Goal: Task Accomplishment & Management: Complete application form

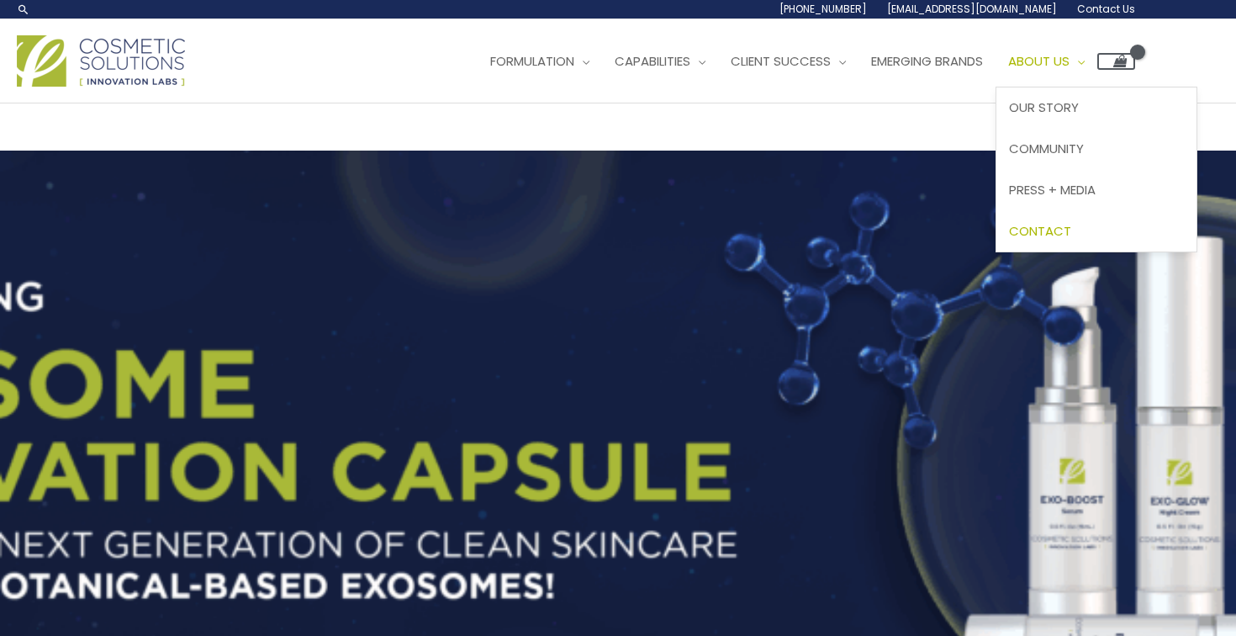
click at [1072, 230] on span "Contact" at bounding box center [1040, 231] width 62 height 18
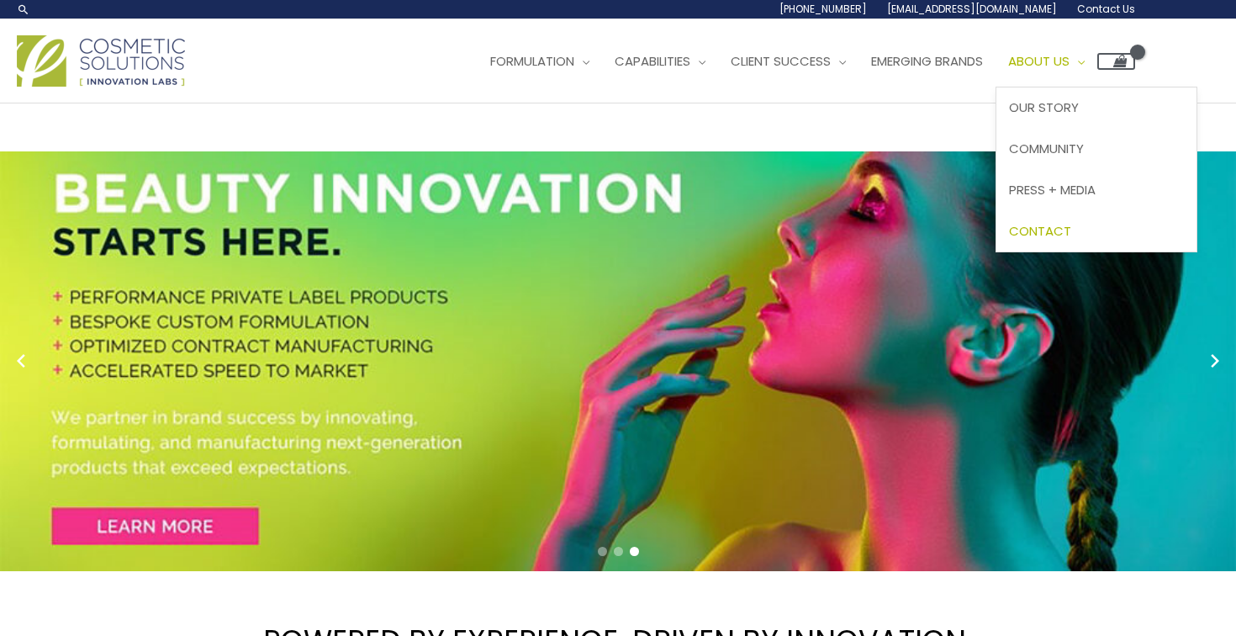
click at [1072, 237] on span "Contact" at bounding box center [1040, 231] width 62 height 18
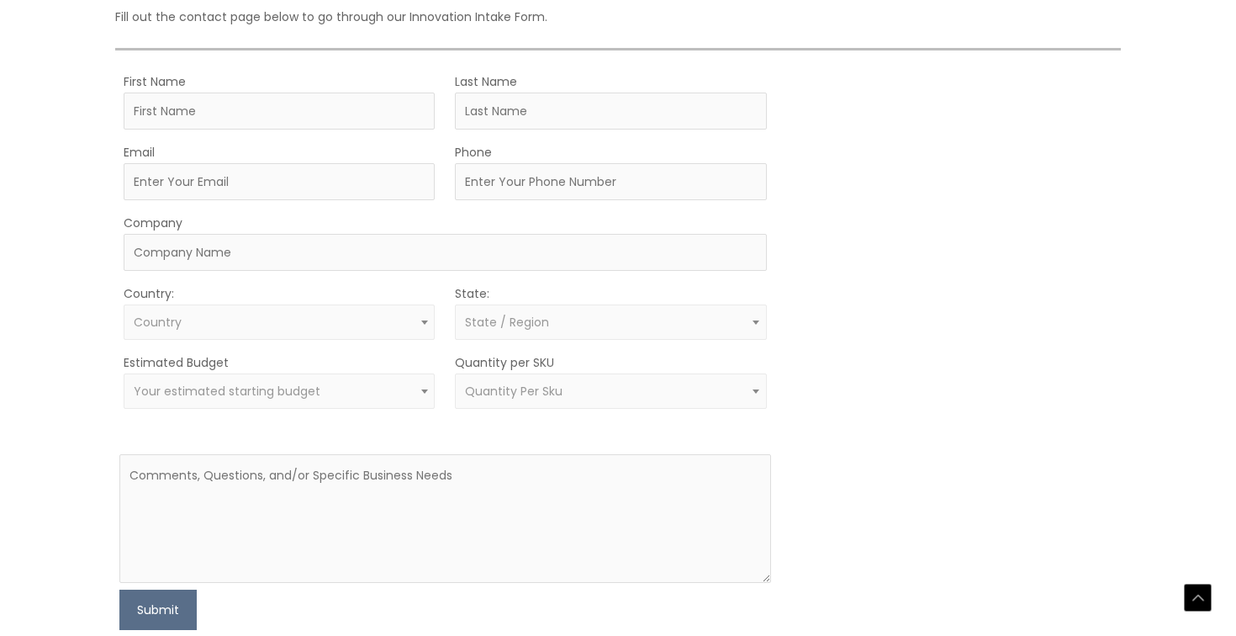
scroll to position [491, 0]
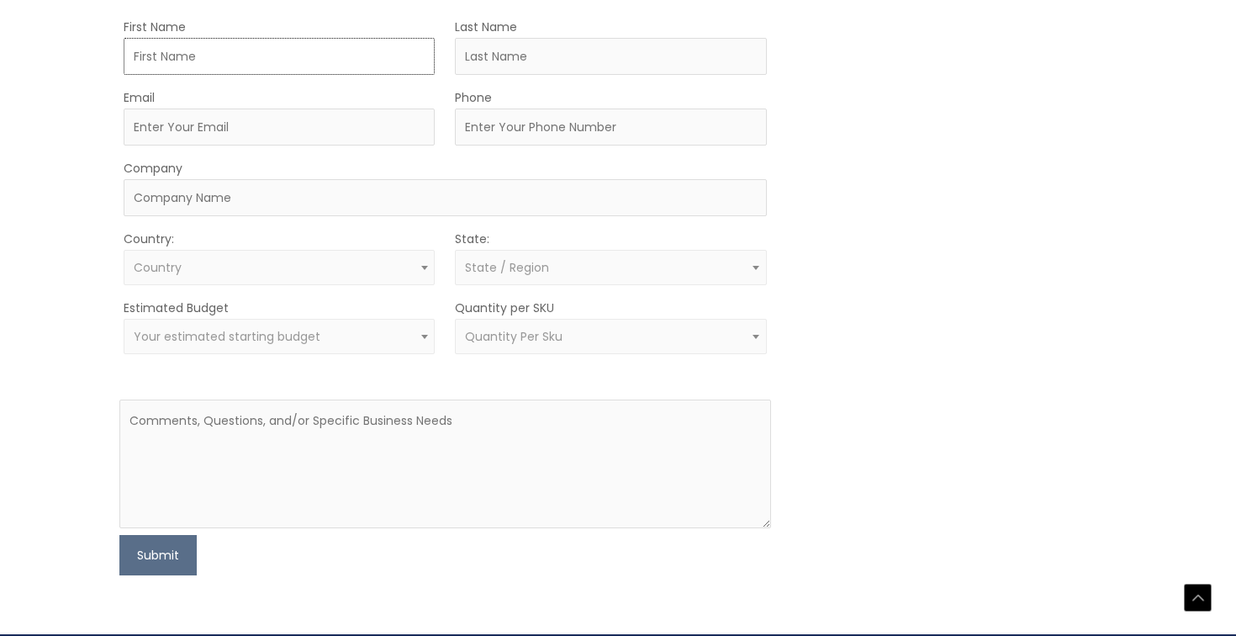
click at [269, 44] on input "First Name" at bounding box center [279, 56] width 311 height 37
type input "[PERSON_NAME]"
type input "[EMAIL_ADDRESS][DOMAIN_NAME]"
type input "8478092939"
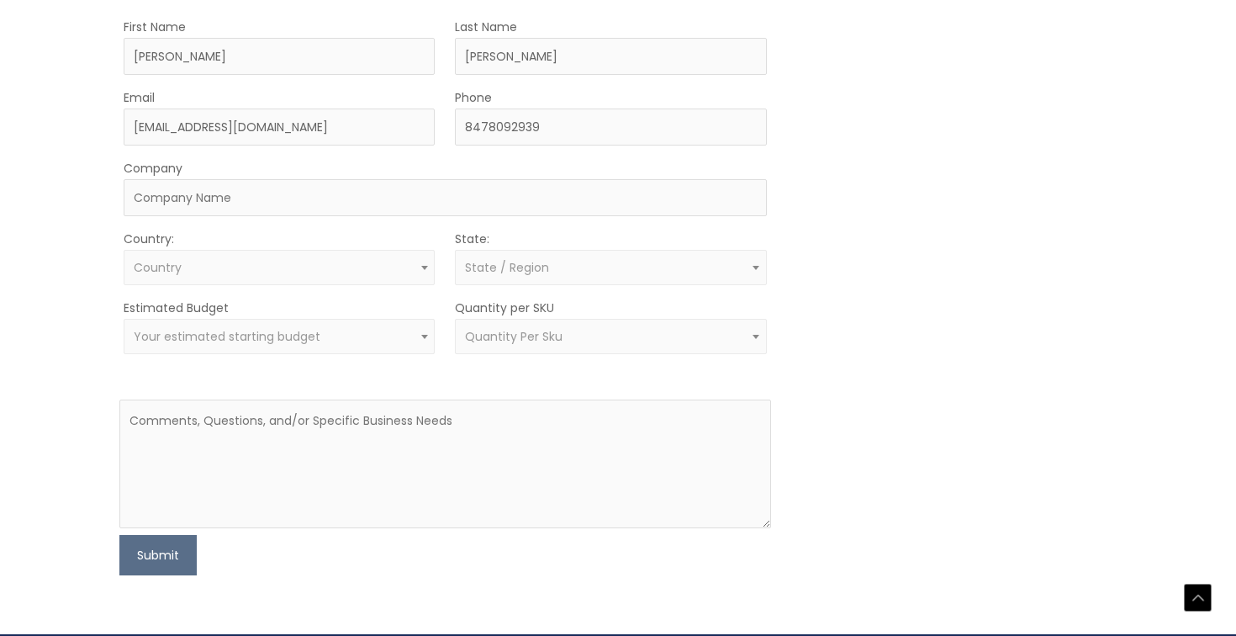
select select "[GEOGRAPHIC_DATA]"
select select "[US_STATE]"
click at [298, 193] on input "Company" at bounding box center [445, 197] width 643 height 37
type input "Idea2result"
click at [379, 331] on span "Your estimated starting budget" at bounding box center [280, 337] width 292 height 16
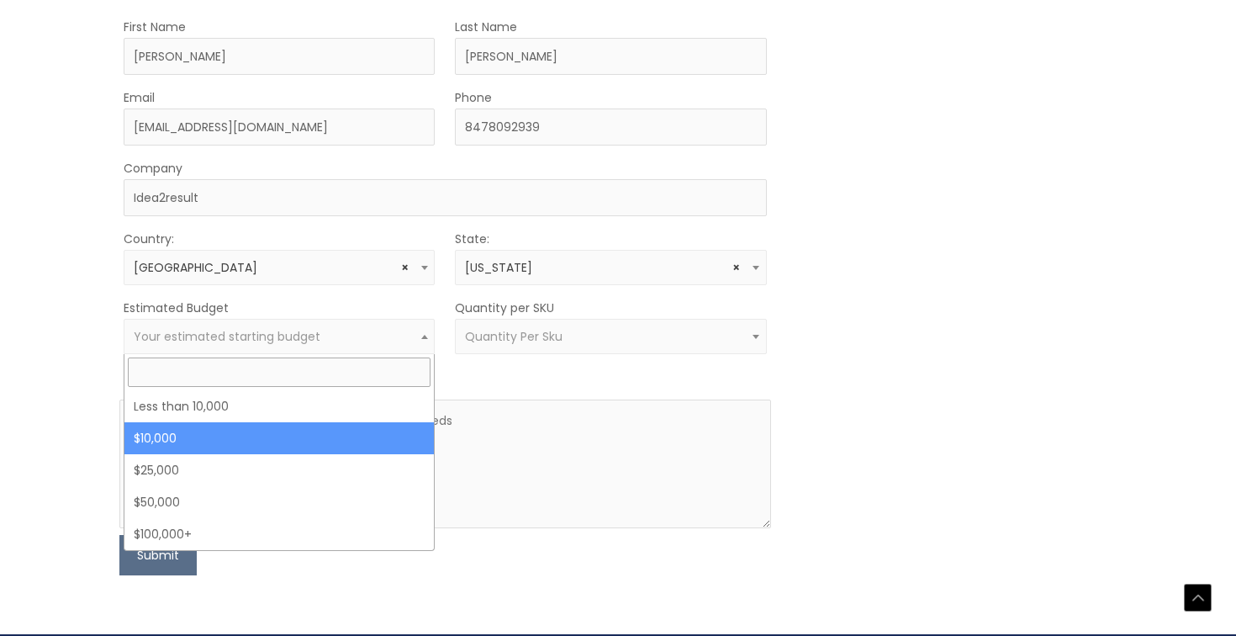
select select "10000"
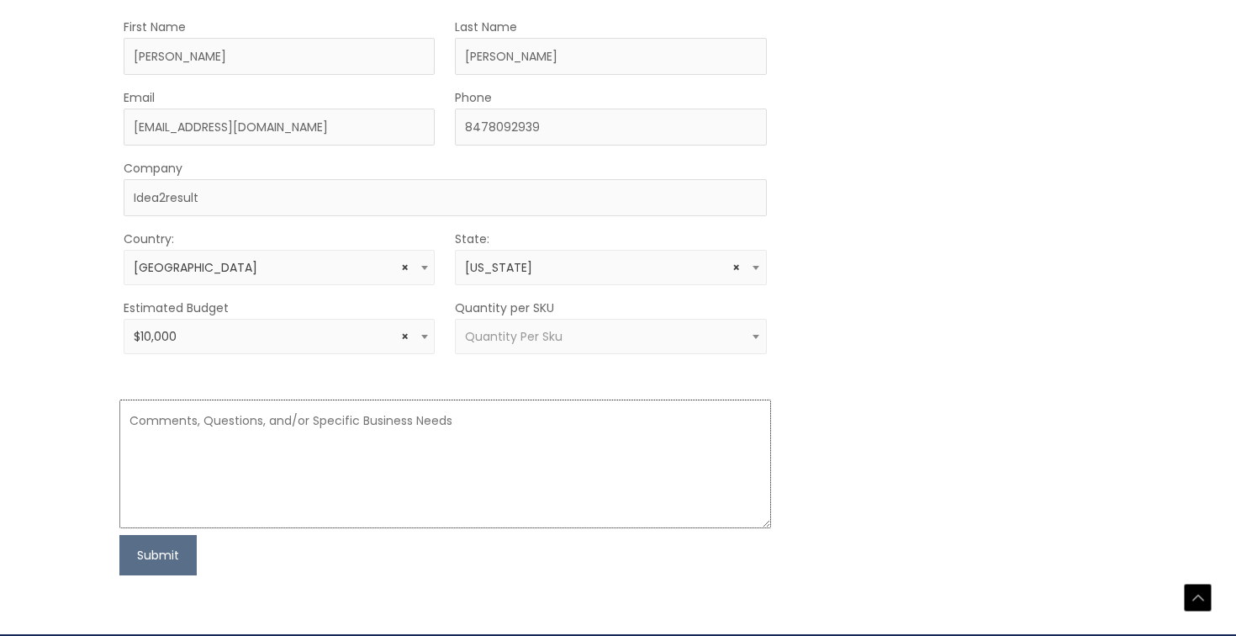
click at [331, 453] on textarea at bounding box center [444, 464] width 651 height 129
paste textarea "My name is [PERSON_NAME], I'm 19, and am the founder of a video production agen…"
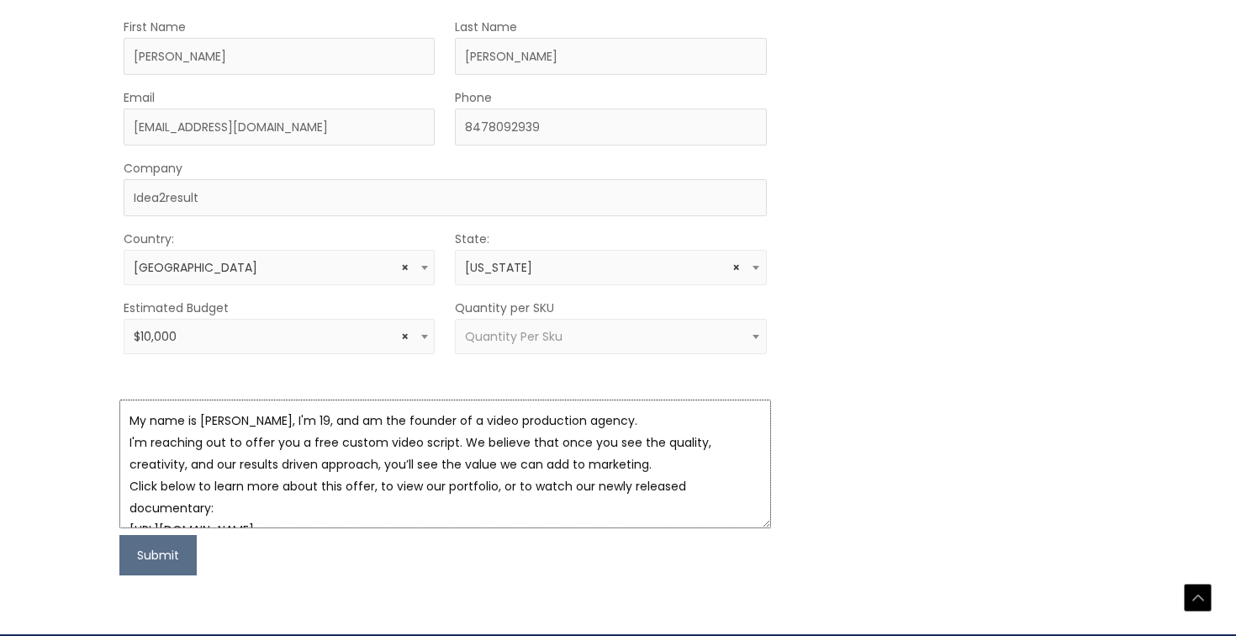
scroll to position [76, 0]
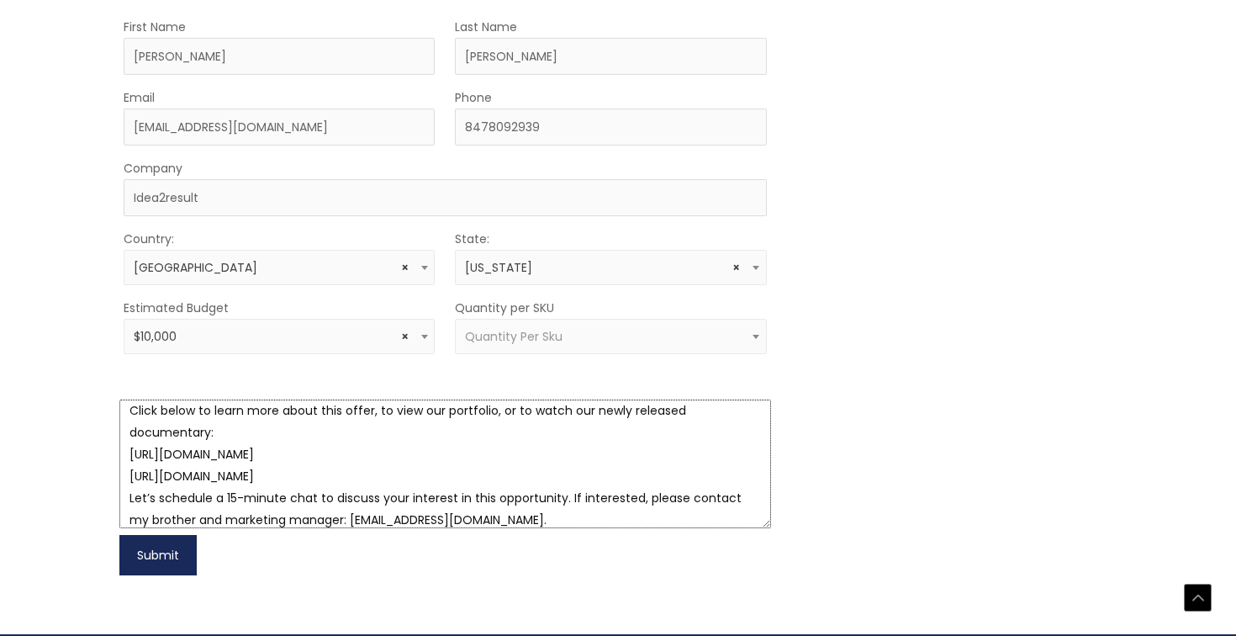
type textarea "My name is [PERSON_NAME], I'm 19, and am the founder of a video production agen…"
click at [152, 547] on button "Submit" at bounding box center [157, 555] width 77 height 40
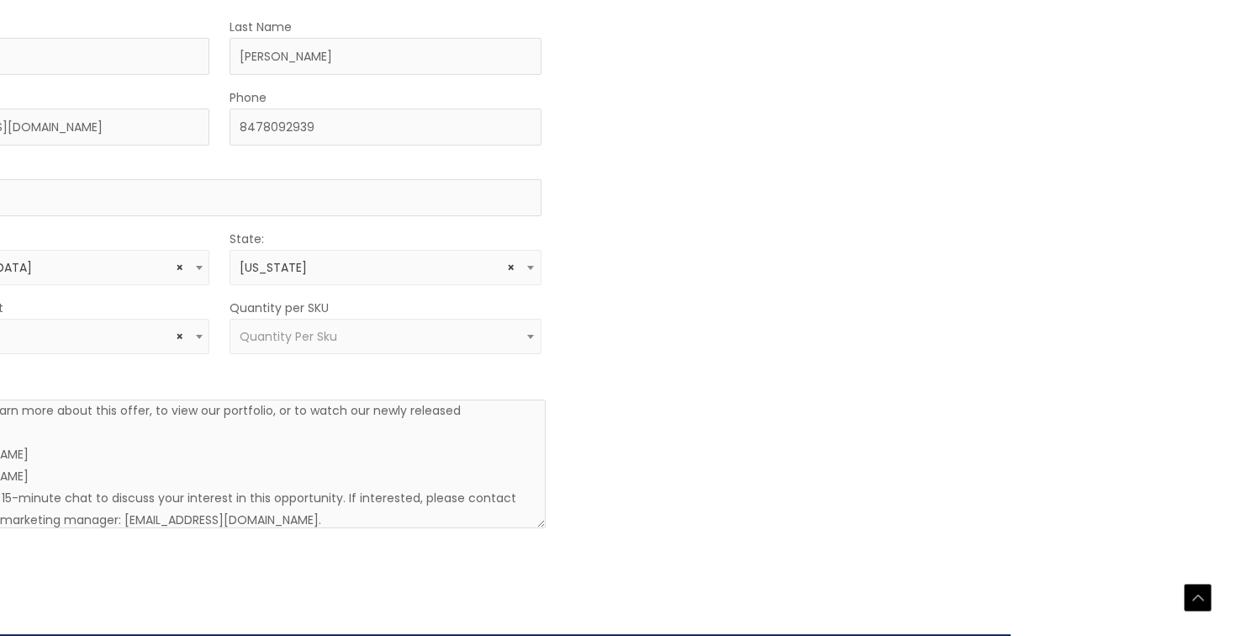
scroll to position [491, 228]
click at [340, 323] on span "Quantity Per Sku" at bounding box center [382, 336] width 311 height 35
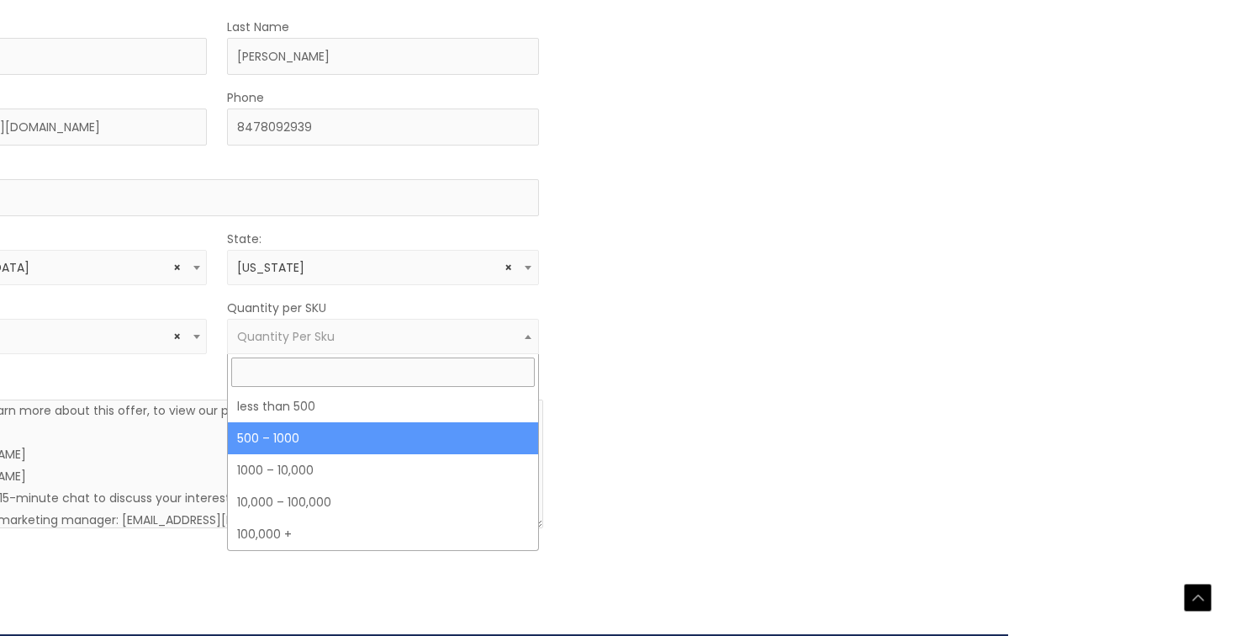
select select "8"
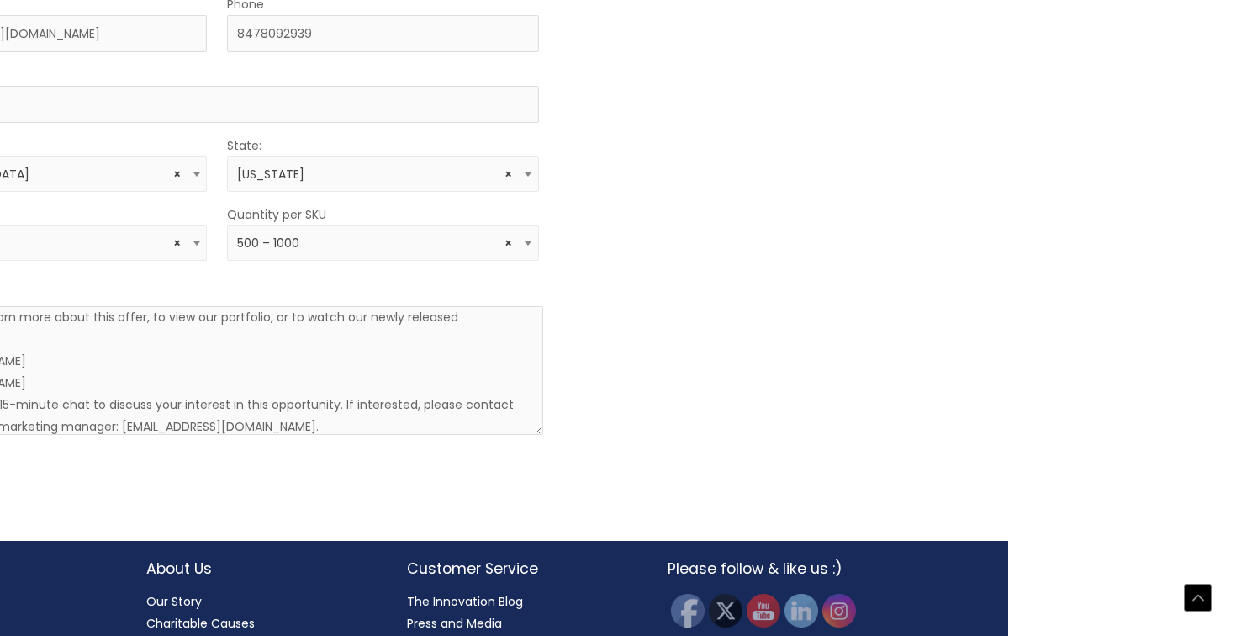
scroll to position [585, 228]
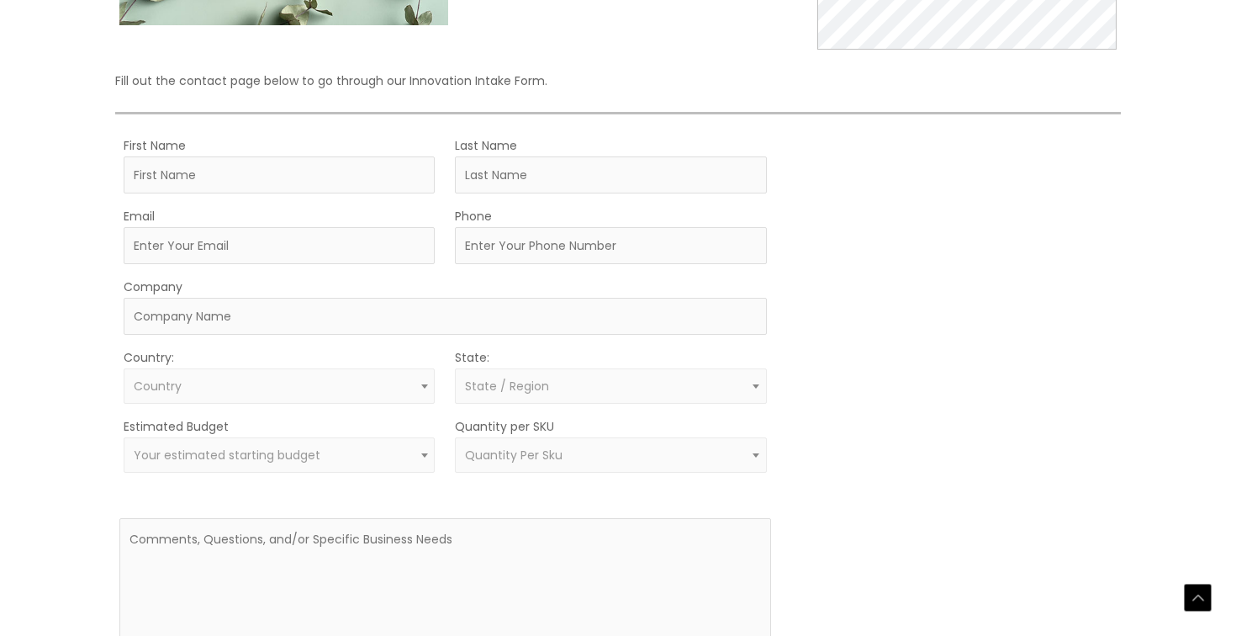
scroll to position [375, 0]
click at [273, 174] on input "First Name" at bounding box center [279, 172] width 311 height 37
type input "[PERSON_NAME]"
type input "[EMAIL_ADDRESS][DOMAIN_NAME]"
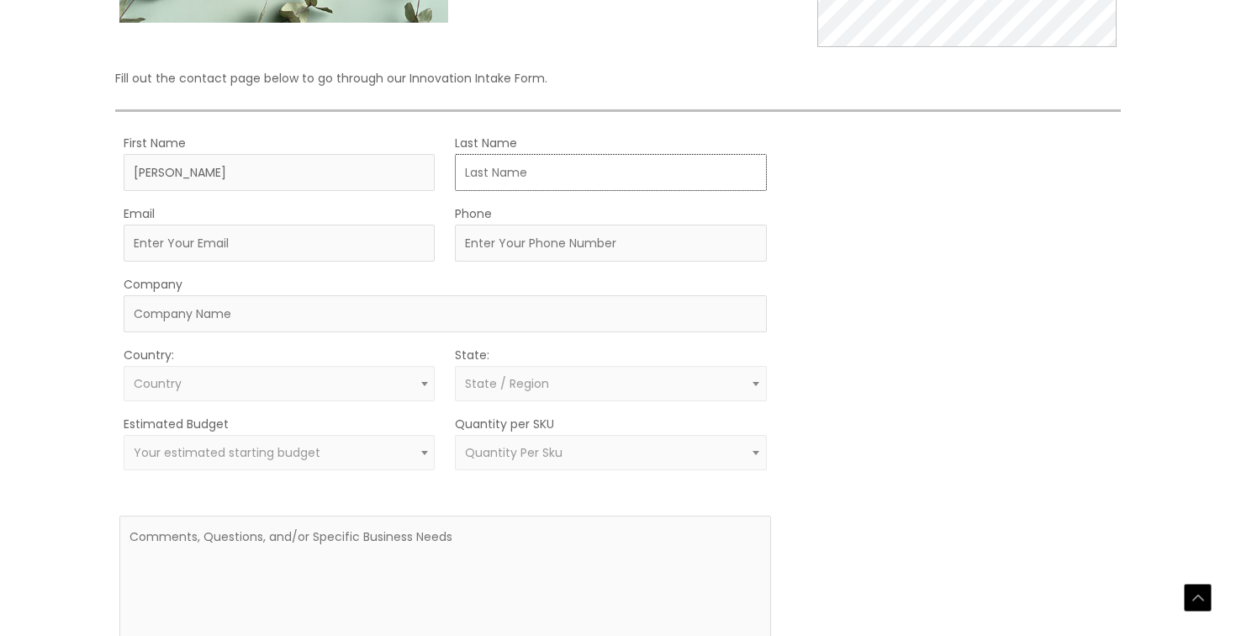
type input "8478092939"
select select "[GEOGRAPHIC_DATA]"
select select "[US_STATE]"
click at [331, 299] on input "Company" at bounding box center [445, 313] width 643 height 37
type input "Idea2result"
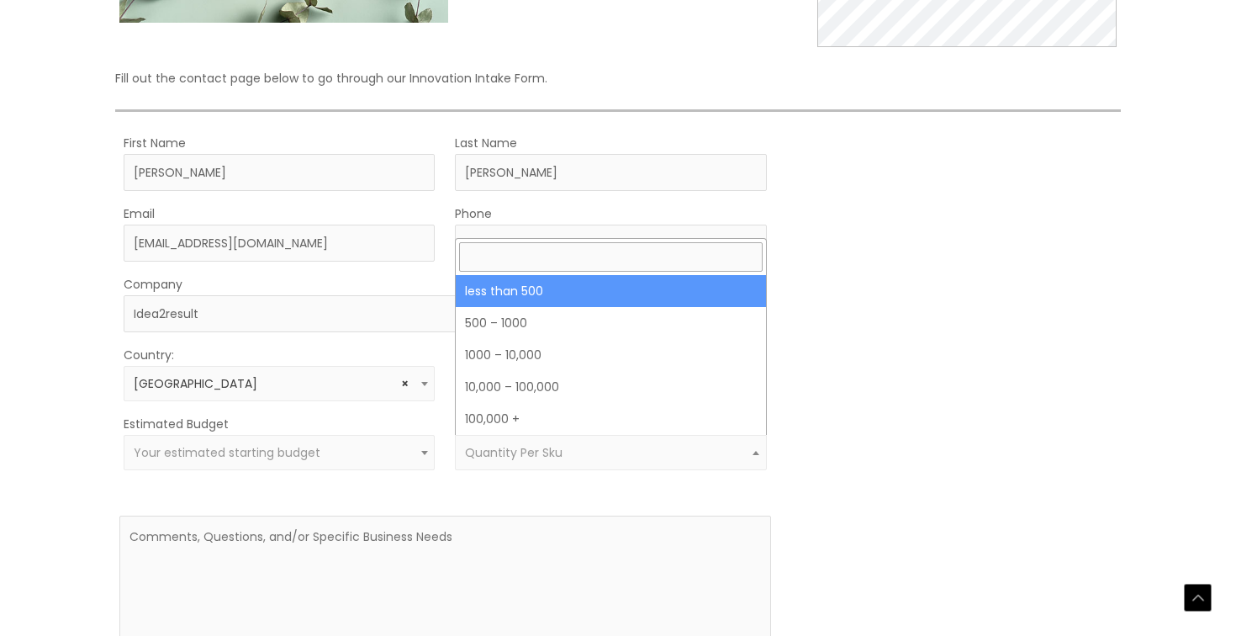
click at [543, 447] on span "Quantity Per Sku" at bounding box center [514, 452] width 98 height 17
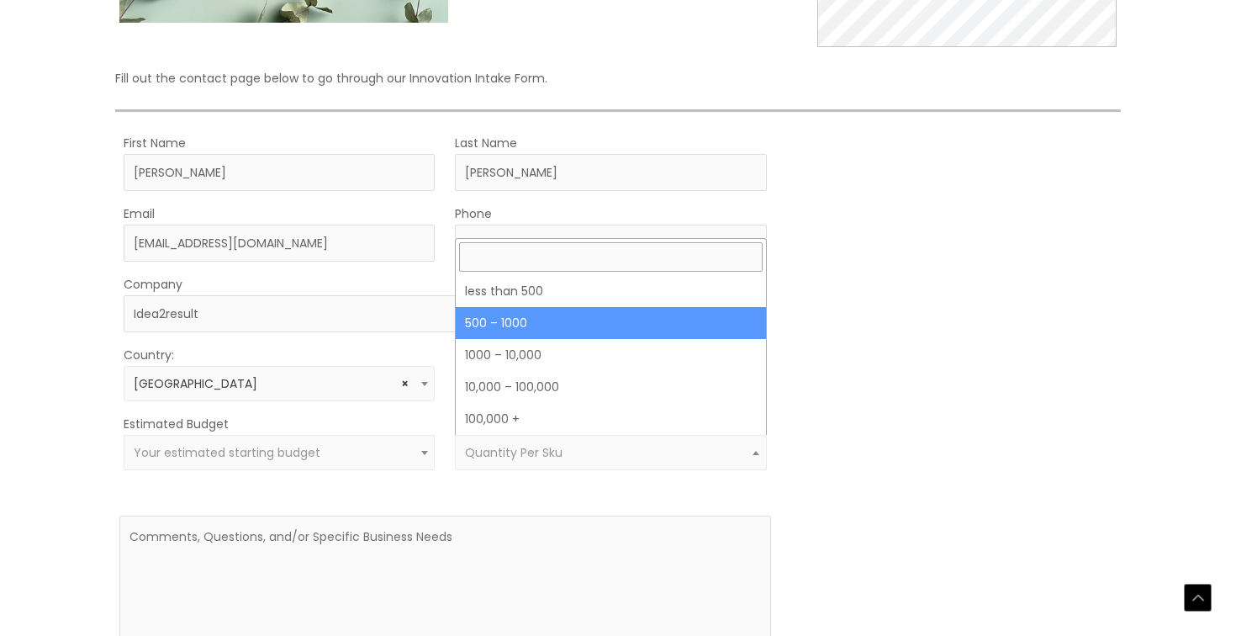
select select "8"
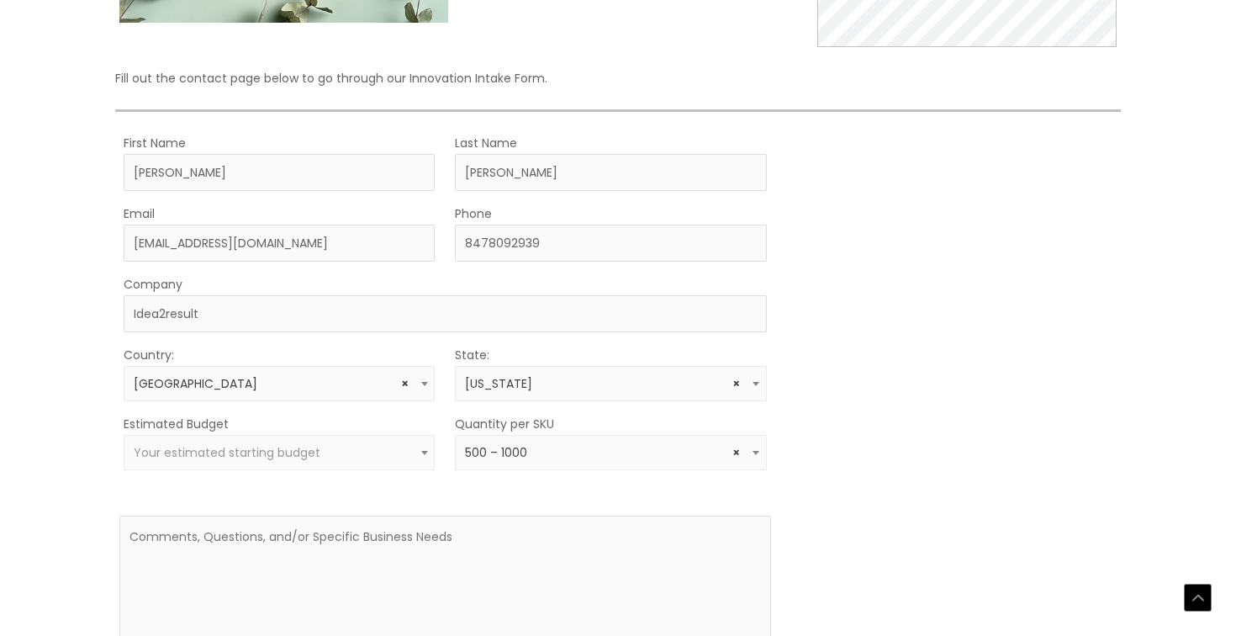
click at [302, 442] on span "Your estimated starting budget" at bounding box center [279, 452] width 311 height 35
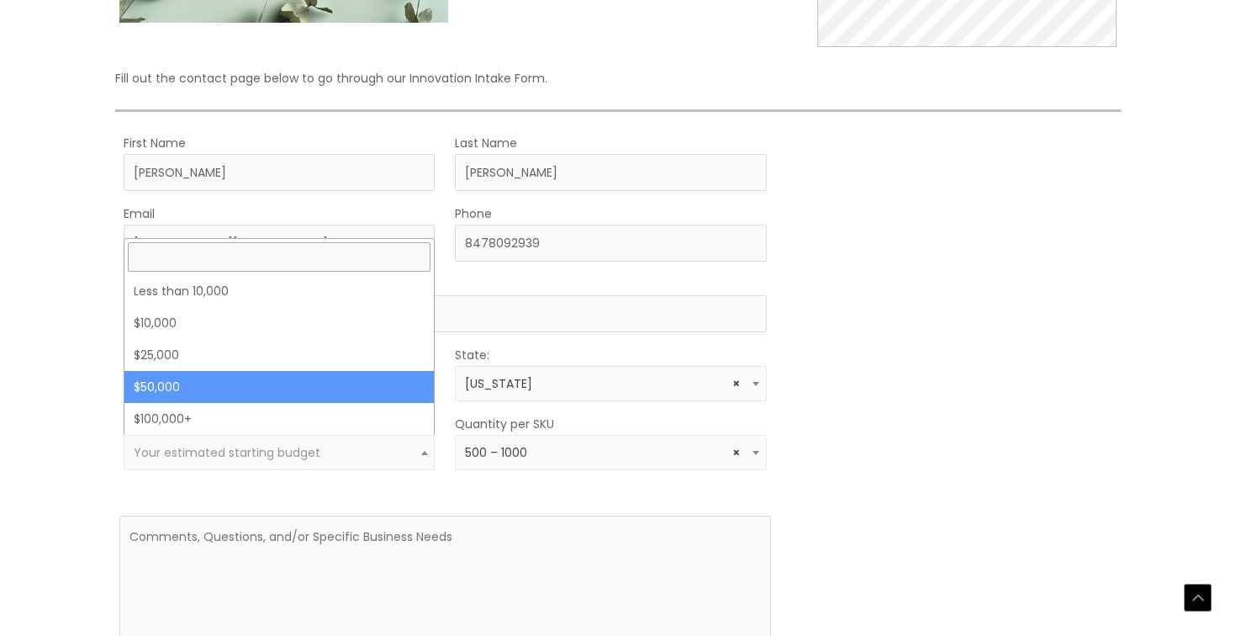
select select "50000"
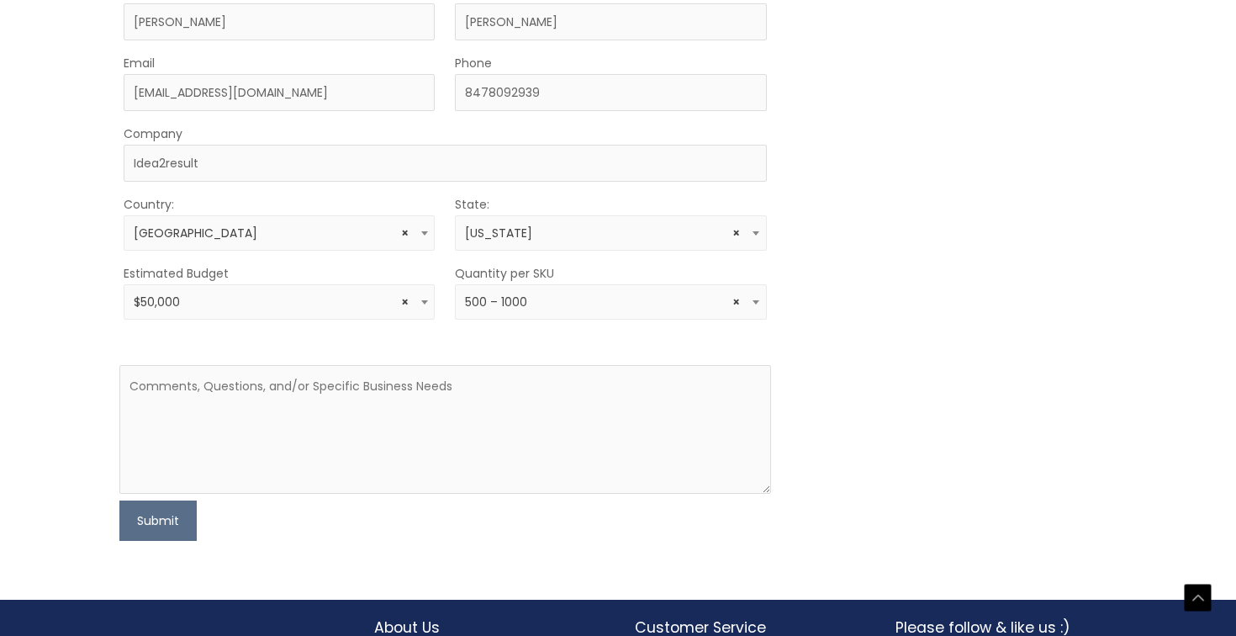
scroll to position [531, 0]
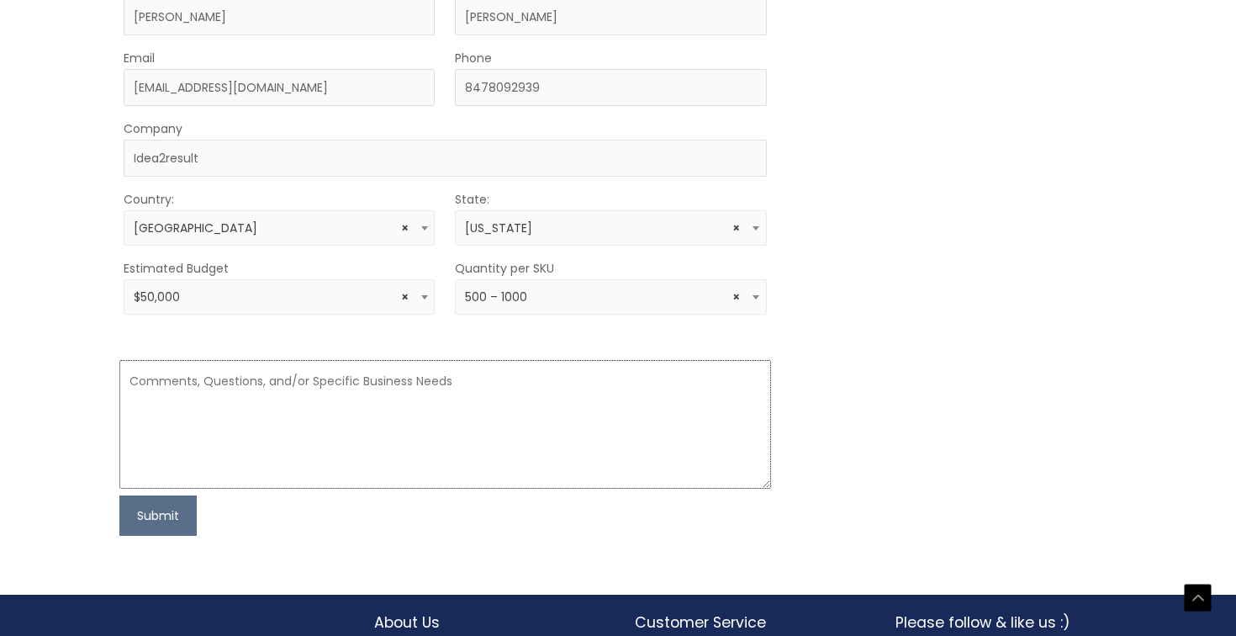
click at [481, 370] on textarea at bounding box center [444, 424] width 651 height 129
paste textarea "My name is [PERSON_NAME], I'm 19, and am the founder of a video production agen…"
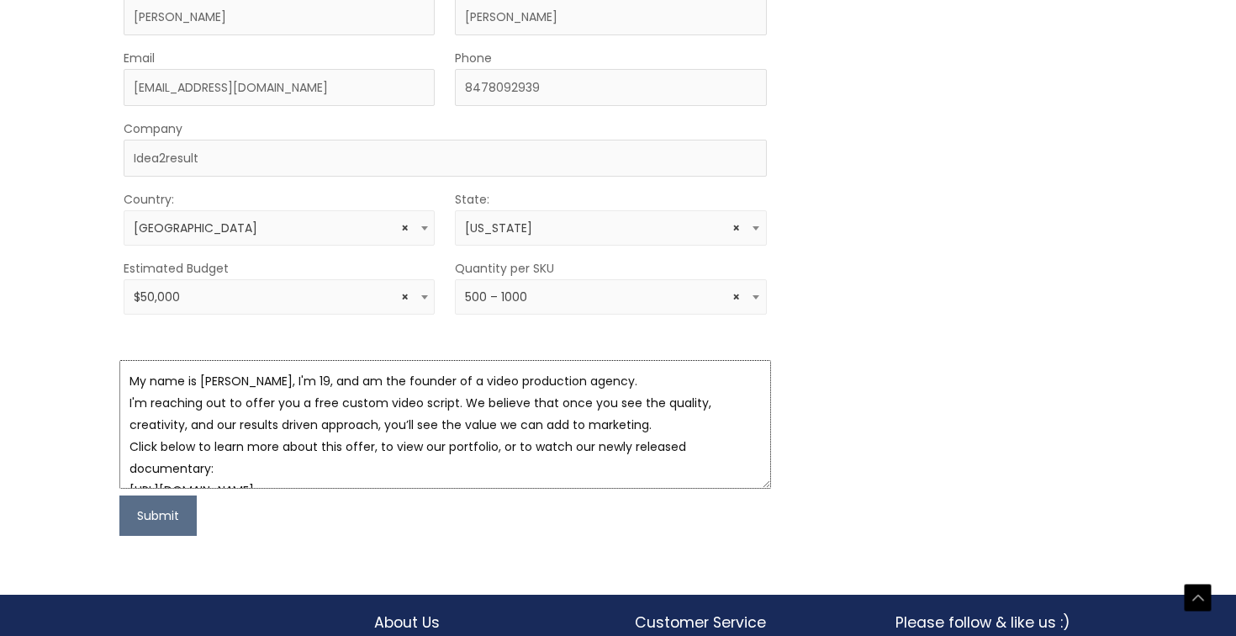
scroll to position [76, 0]
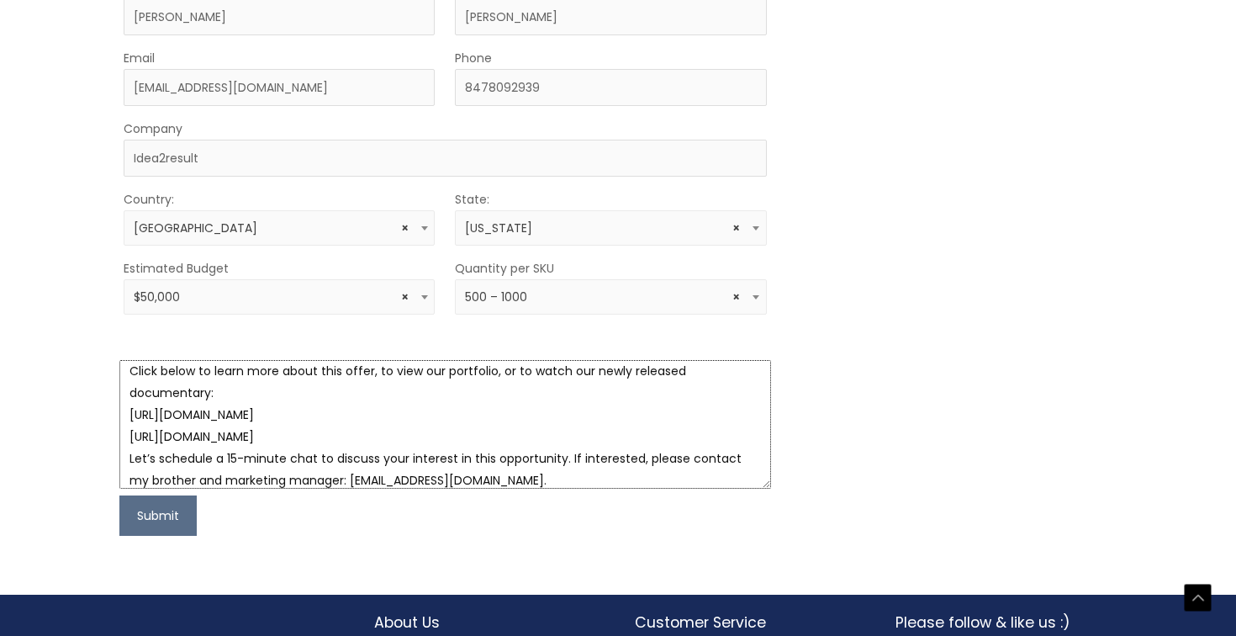
type textarea "My name is [PERSON_NAME], I'm 19, and am the founder of a video production agen…"
click at [165, 491] on form "First Name [PERSON_NAME] Last Name [PERSON_NAME] Email [EMAIL_ADDRESS][DOMAIN_N…" at bounding box center [444, 255] width 651 height 559
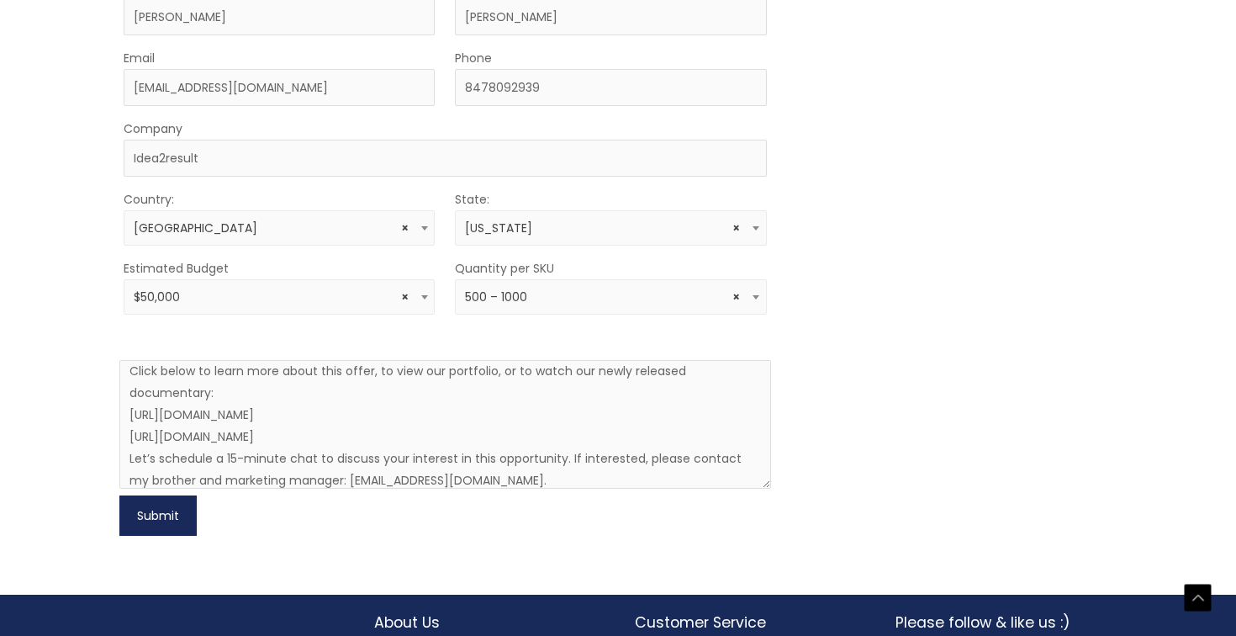
click at [165, 506] on button "Submit" at bounding box center [157, 515] width 77 height 40
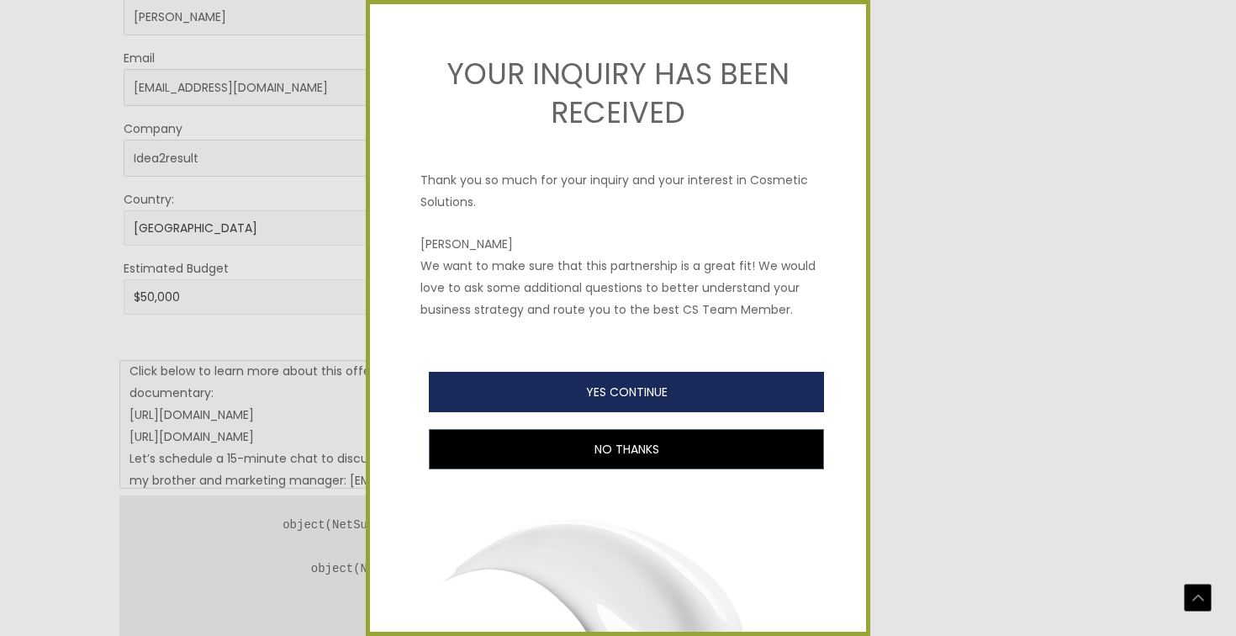
click at [715, 384] on button "YES CONTINUE" at bounding box center [626, 392] width 395 height 40
click at [698, 389] on button "YES CONTINUE" at bounding box center [626, 392] width 395 height 40
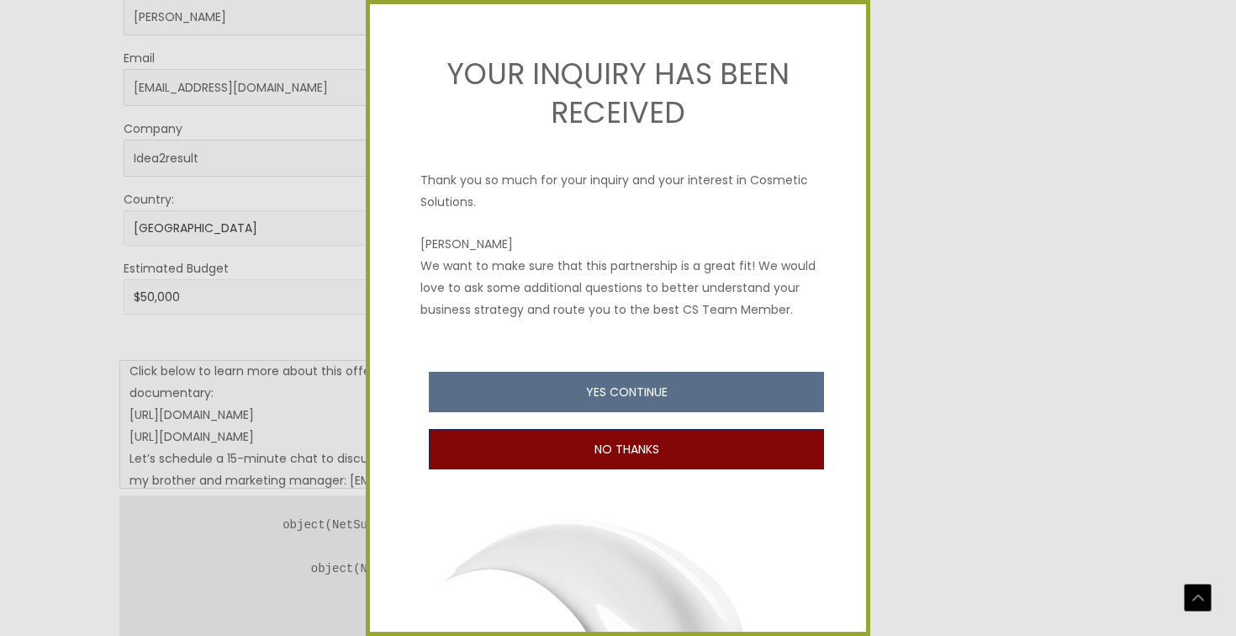
click at [701, 466] on button "NO THANKS" at bounding box center [626, 449] width 395 height 40
